Goal: Task Accomplishment & Management: Use online tool/utility

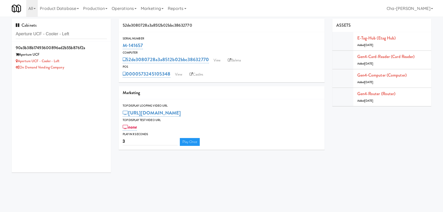
click at [75, 34] on input "Aperture UCF - Cooler - Left" at bounding box center [61, 34] width 91 height 10
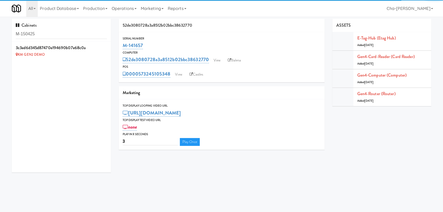
type input "M-150425"
click at [106, 44] on icon at bounding box center [107, 44] width 3 height 3
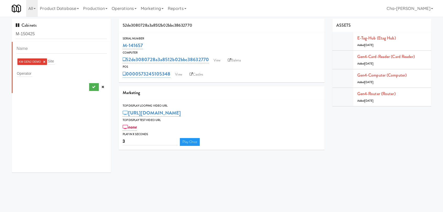
click at [44, 61] on link "×" at bounding box center [44, 62] width 2 height 4
click at [32, 74] on div "Operator" at bounding box center [62, 72] width 90 height 7
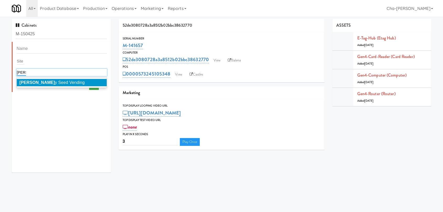
type input "popp"
click at [46, 83] on span "Popp y Seed Vending" at bounding box center [51, 82] width 65 height 4
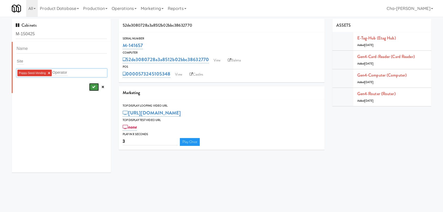
click at [89, 88] on button "submit" at bounding box center [94, 87] width 10 height 8
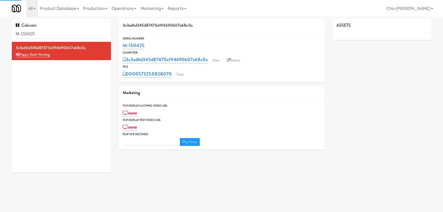
type input "3"
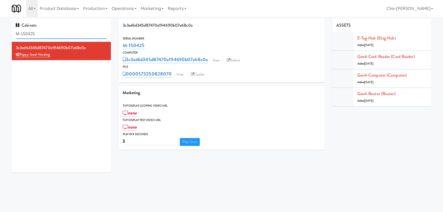
click at [50, 32] on input "M-150425" at bounding box center [61, 34] width 91 height 10
paste input "4"
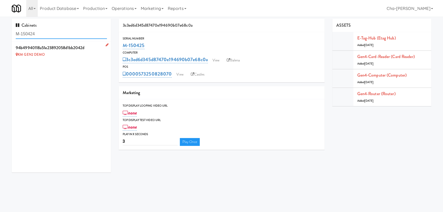
type input "M-150424"
click at [106, 44] on icon at bounding box center [107, 44] width 3 height 3
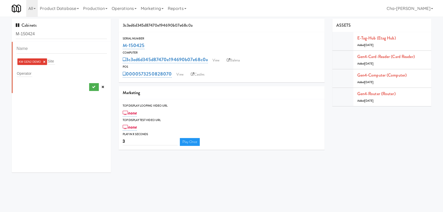
click at [44, 62] on link "×" at bounding box center [44, 62] width 2 height 4
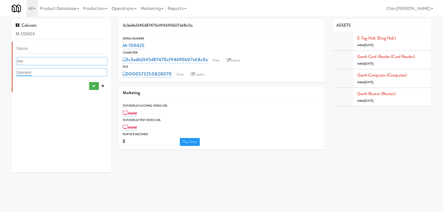
click at [28, 75] on input "text" at bounding box center [24, 72] width 15 height 7
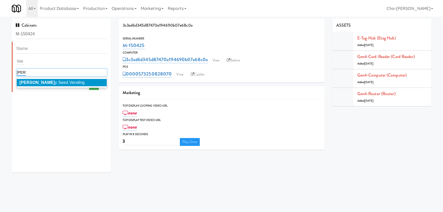
type input "popp"
click at [34, 85] on li "Popp y Seed Vending" at bounding box center [62, 82] width 90 height 7
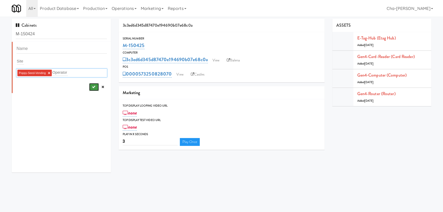
click at [92, 86] on icon "submit" at bounding box center [93, 86] width 3 height 3
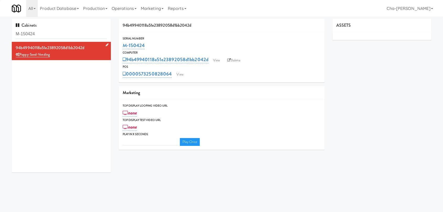
type input "3"
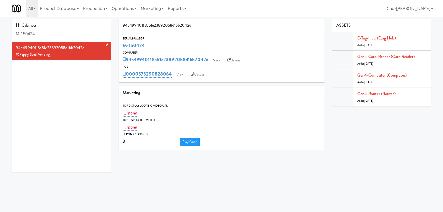
click at [58, 29] on div "Cabinets M-150424" at bounding box center [61, 30] width 99 height 23
click at [56, 35] on input "M-150424" at bounding box center [61, 34] width 91 height 10
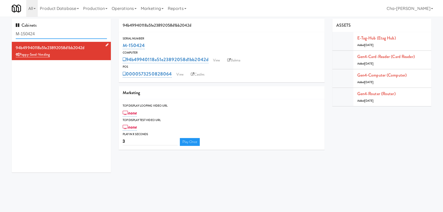
paste input "05"
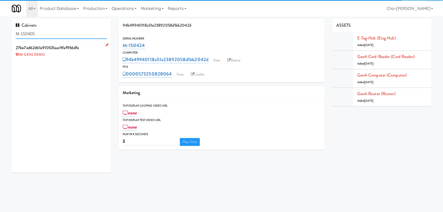
type input "M-150405"
click at [106, 45] on icon at bounding box center [107, 44] width 3 height 3
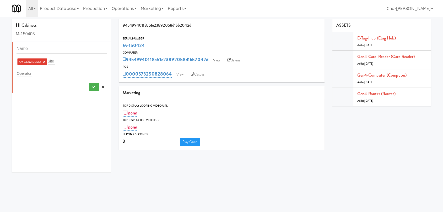
click at [45, 63] on link "×" at bounding box center [44, 62] width 2 height 4
click at [31, 72] on input "text" at bounding box center [24, 72] width 15 height 7
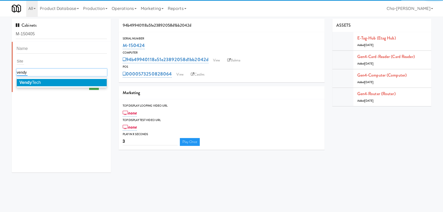
type input "vendy"
click at [47, 84] on li "Vendy Tech" at bounding box center [62, 82] width 90 height 7
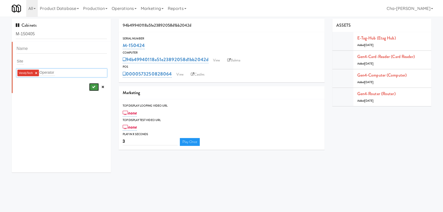
click at [91, 86] on button "submit" at bounding box center [94, 87] width 10 height 8
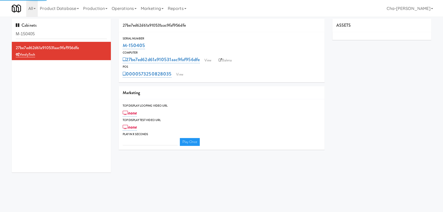
type input "3"
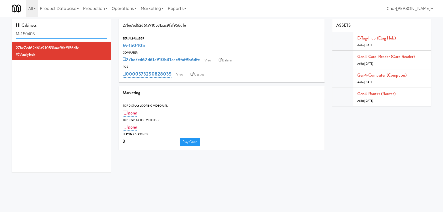
click at [47, 36] on input "M-150405" at bounding box center [61, 34] width 91 height 10
paste input "42158"
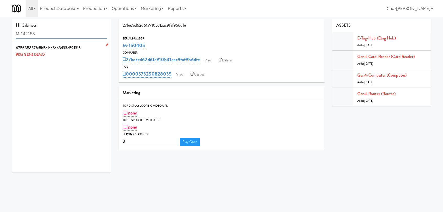
type input "M-142158"
click at [106, 44] on icon at bounding box center [107, 44] width 3 height 3
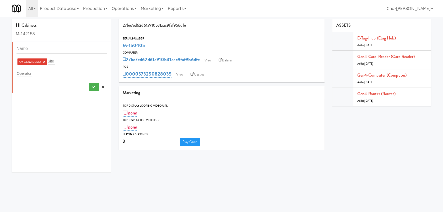
click at [43, 60] on link "×" at bounding box center [44, 62] width 2 height 4
click at [26, 72] on input "text" at bounding box center [24, 72] width 15 height 7
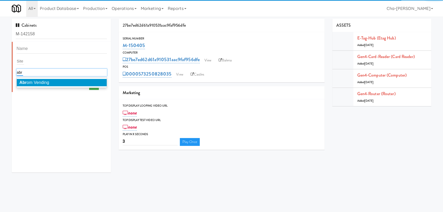
type input "abr"
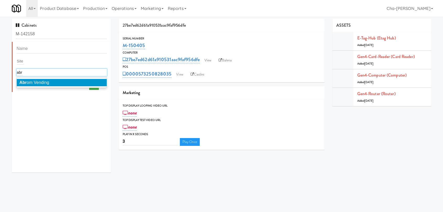
click at [41, 80] on span "Abr om Vending" at bounding box center [34, 82] width 30 height 4
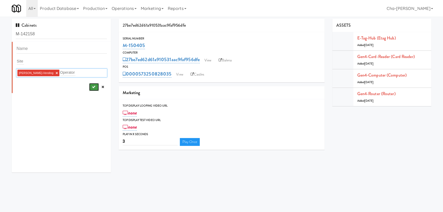
click at [92, 86] on icon "submit" at bounding box center [93, 86] width 3 height 3
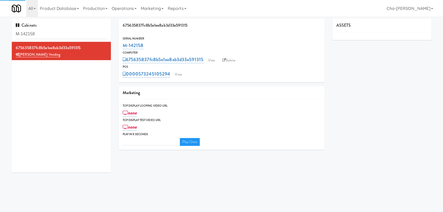
type input "3"
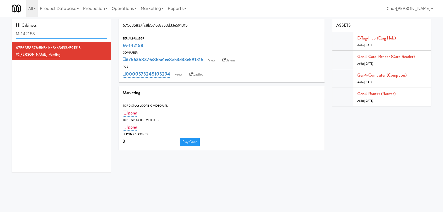
click at [58, 34] on input "M-142158" at bounding box center [61, 34] width 91 height 10
paste input "62"
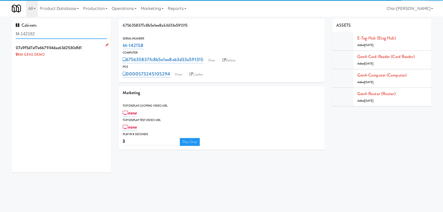
type input "M-142162"
click at [106, 45] on icon at bounding box center [107, 44] width 3 height 3
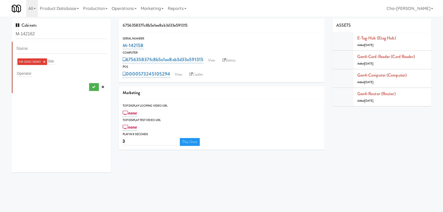
click at [43, 61] on link "×" at bounding box center [44, 62] width 2 height 4
click at [32, 73] on div "Operator" at bounding box center [62, 72] width 90 height 7
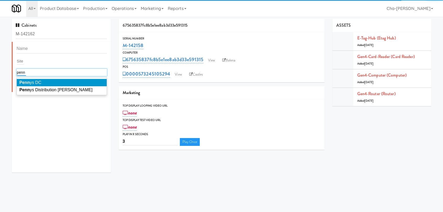
type input "penn"
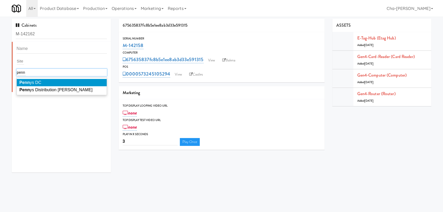
click at [46, 84] on li "Penn ys DC" at bounding box center [62, 82] width 90 height 7
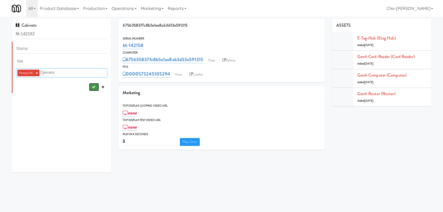
click at [89, 88] on button "submit" at bounding box center [94, 87] width 10 height 8
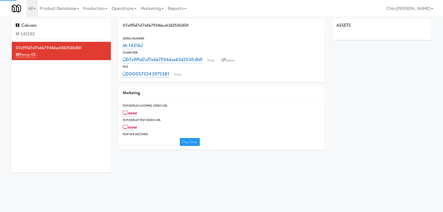
type input "3"
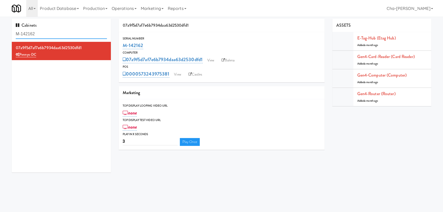
click at [43, 34] on input "M-142162" at bounding box center [61, 34] width 91 height 10
paste input "50437"
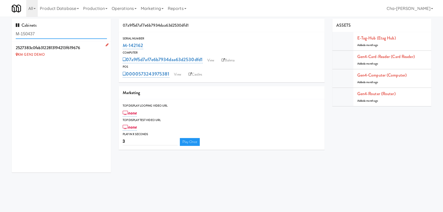
type input "M-150437"
click at [106, 44] on icon at bounding box center [107, 44] width 3 height 3
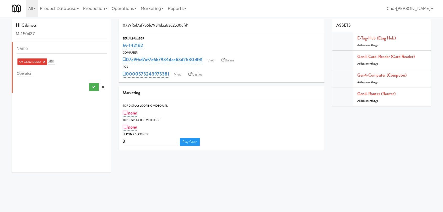
click at [44, 63] on link "×" at bounding box center [44, 62] width 2 height 4
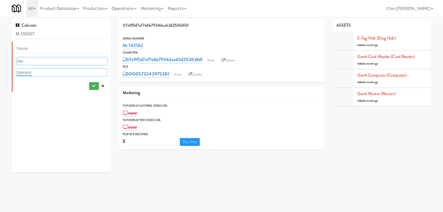
click at [25, 71] on input "text" at bounding box center [24, 72] width 15 height 7
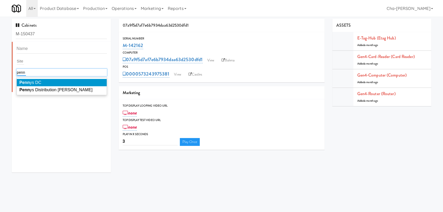
type input "penn"
click at [46, 83] on li "Penn ys DC" at bounding box center [62, 82] width 90 height 7
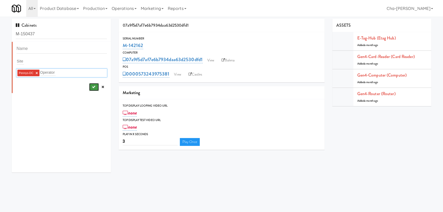
click at [89, 86] on button "submit" at bounding box center [94, 87] width 10 height 8
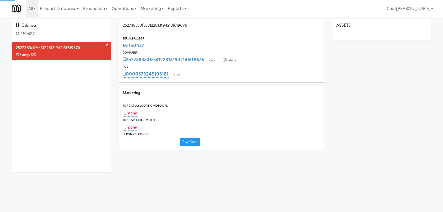
type input "3"
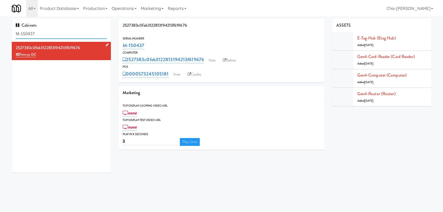
click at [57, 35] on input "M-150437" at bounding box center [61, 34] width 91 height 10
paste input "366"
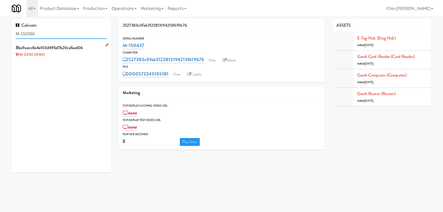
type input "M-150366"
click at [106, 46] on icon at bounding box center [107, 44] width 3 height 3
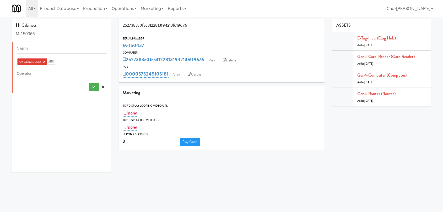
click at [44, 62] on link "×" at bounding box center [44, 62] width 2 height 4
click at [36, 71] on div "Operator" at bounding box center [62, 72] width 90 height 7
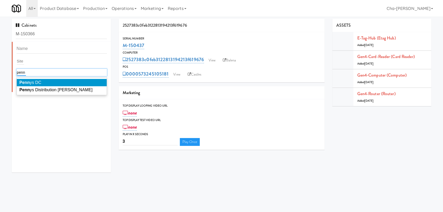
type input "penn"
click at [40, 82] on span "Penn ys DC" at bounding box center [30, 82] width 22 height 4
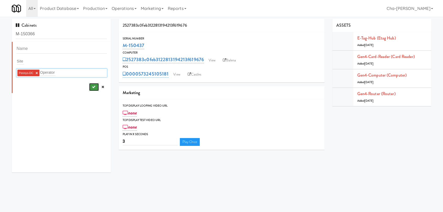
click at [92, 87] on icon "submit" at bounding box center [93, 86] width 3 height 3
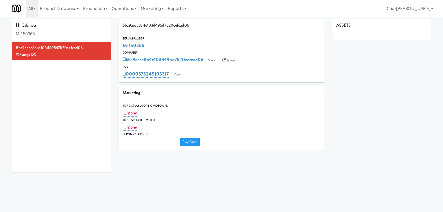
type input "3"
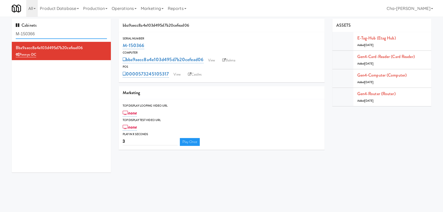
click at [59, 35] on input "M-150366" at bounding box center [61, 34] width 91 height 10
paste input "7"
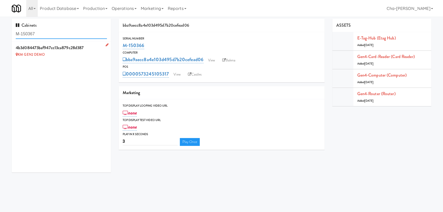
type input "M-150367"
click at [106, 45] on icon at bounding box center [107, 44] width 3 height 3
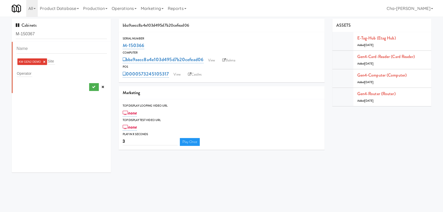
click at [44, 62] on link "×" at bounding box center [44, 62] width 2 height 4
click at [26, 74] on input "text" at bounding box center [24, 72] width 15 height 7
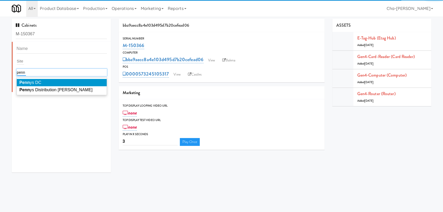
type input "penn"
click at [43, 82] on li "Penn ys DC" at bounding box center [62, 82] width 90 height 7
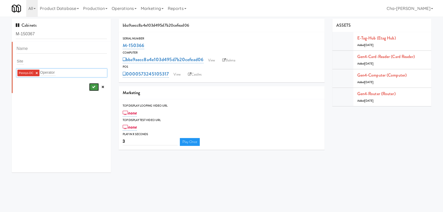
click at [92, 87] on icon "submit" at bounding box center [93, 86] width 3 height 3
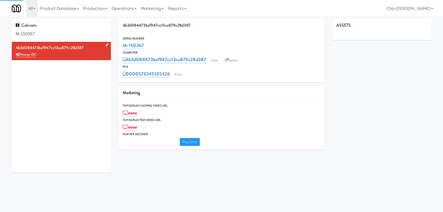
type input "3"
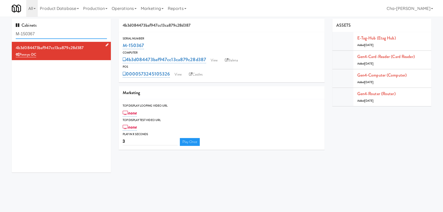
click at [51, 34] on input "M-150367" at bounding box center [61, 34] width 91 height 10
paste input "42154"
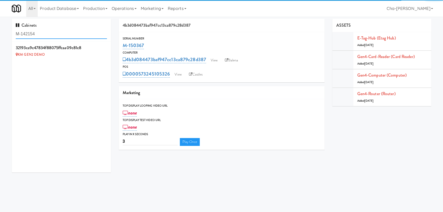
type input "M-142154"
click at [106, 45] on icon at bounding box center [107, 44] width 3 height 3
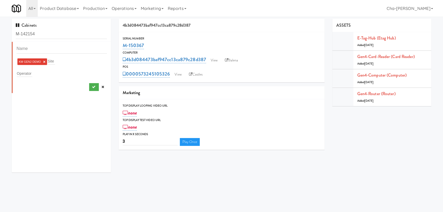
click at [45, 61] on link "×" at bounding box center [44, 62] width 2 height 4
click at [37, 74] on div "Operator" at bounding box center [62, 72] width 90 height 7
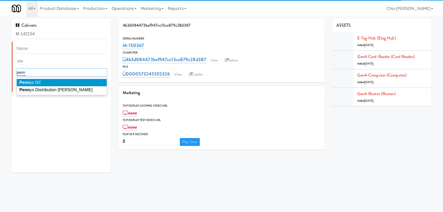
type input "penn"
click at [48, 82] on li "Penn ys DC" at bounding box center [62, 82] width 90 height 7
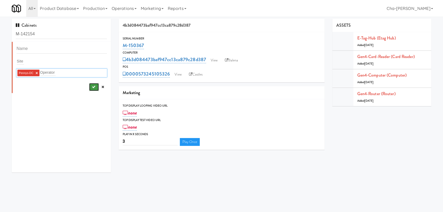
click at [92, 88] on icon "submit" at bounding box center [93, 86] width 3 height 3
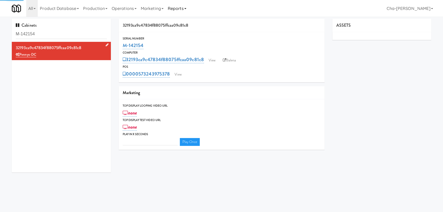
type input "3"
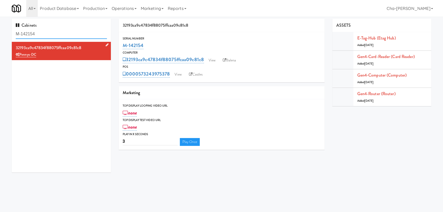
click at [48, 36] on input "M-142154" at bounding box center [61, 34] width 91 height 10
paste input "50401"
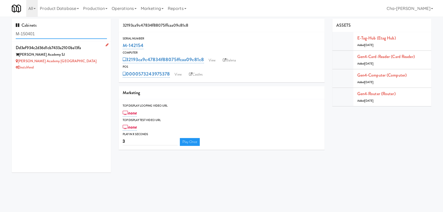
type input "M-150401"
click at [83, 61] on div "Gurnick Academy SJ Student Lounge" at bounding box center [61, 61] width 91 height 7
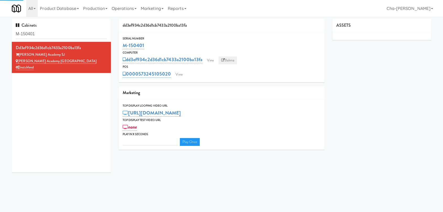
type input "3"
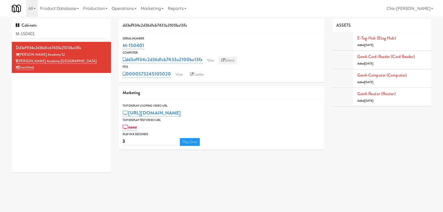
click at [227, 61] on link "Balena" at bounding box center [227, 61] width 18 height 8
drag, startPoint x: 151, startPoint y: 47, endPoint x: 121, endPoint y: 46, distance: 30.7
click at [121, 46] on div "Serial Number M-150401" at bounding box center [222, 43] width 206 height 14
copy link "M-150401"
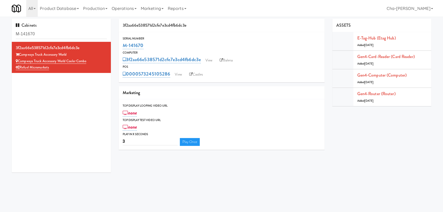
click at [119, 43] on div "Serial Number M-141670" at bounding box center [222, 43] width 206 height 14
drag, startPoint x: 149, startPoint y: 46, endPoint x: 122, endPoint y: 45, distance: 27.0
click at [122, 45] on div "Serial Number M-144622" at bounding box center [222, 43] width 206 height 14
copy link "M-144622"
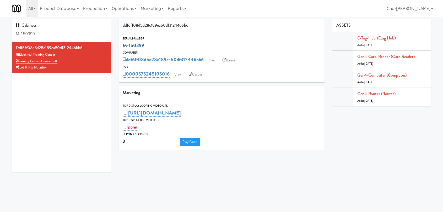
drag, startPoint x: 0, startPoint y: 0, endPoint x: 123, endPoint y: 45, distance: 131.5
click at [123, 45] on div "M-150399" at bounding box center [222, 45] width 198 height 9
copy link "M-150399"
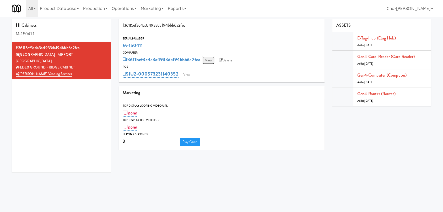
click at [209, 61] on link "View" at bounding box center [208, 61] width 12 height 8
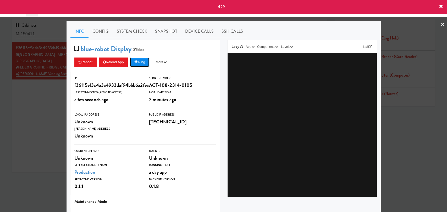
click at [146, 62] on button "Ping" at bounding box center [139, 62] width 19 height 9
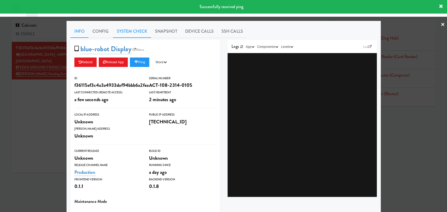
click at [122, 33] on link "System Check" at bounding box center [132, 31] width 38 height 13
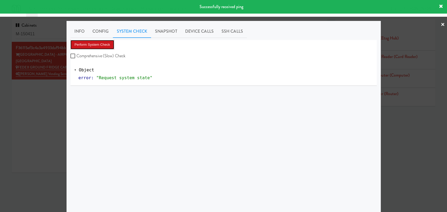
click at [100, 46] on button "Perform System Check" at bounding box center [92, 44] width 44 height 9
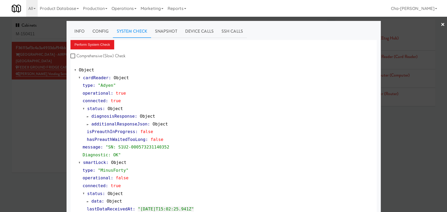
click at [49, 101] on div at bounding box center [223, 106] width 447 height 212
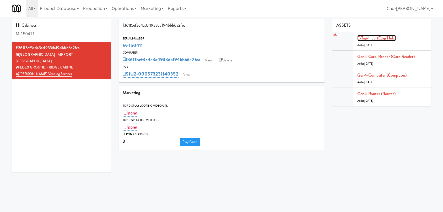
click at [379, 38] on link "E-tag-hub (Etag Hub)" at bounding box center [376, 38] width 39 height 6
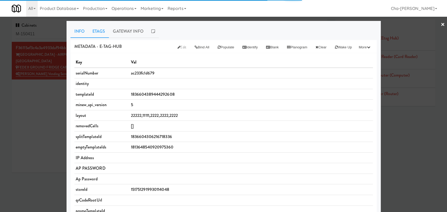
click at [98, 29] on link "Etags" at bounding box center [99, 31] width 21 height 13
